Goal: Find specific page/section: Find specific page/section

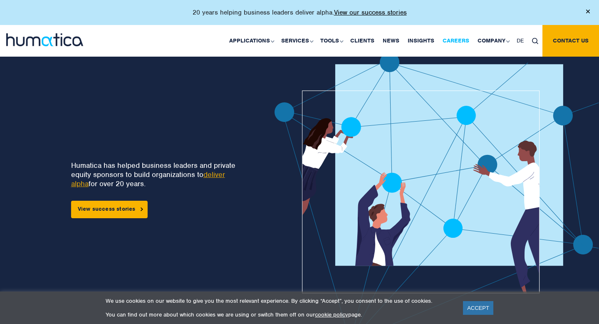
click at [454, 44] on link "Careers" at bounding box center [456, 41] width 35 height 32
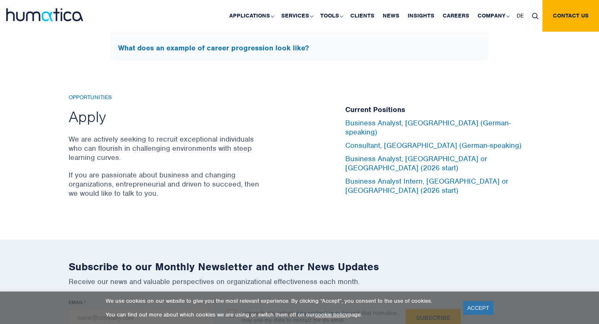
scroll to position [2713, 0]
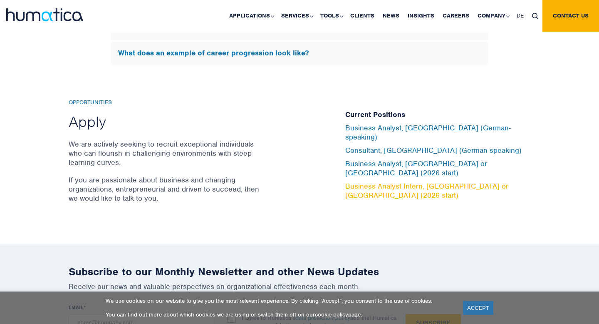
click at [371, 181] on link "Business Analyst Intern, [GEOGRAPHIC_DATA] or [GEOGRAPHIC_DATA] (2026 start)" at bounding box center [426, 190] width 163 height 18
